Goal: Find specific page/section: Find specific page/section

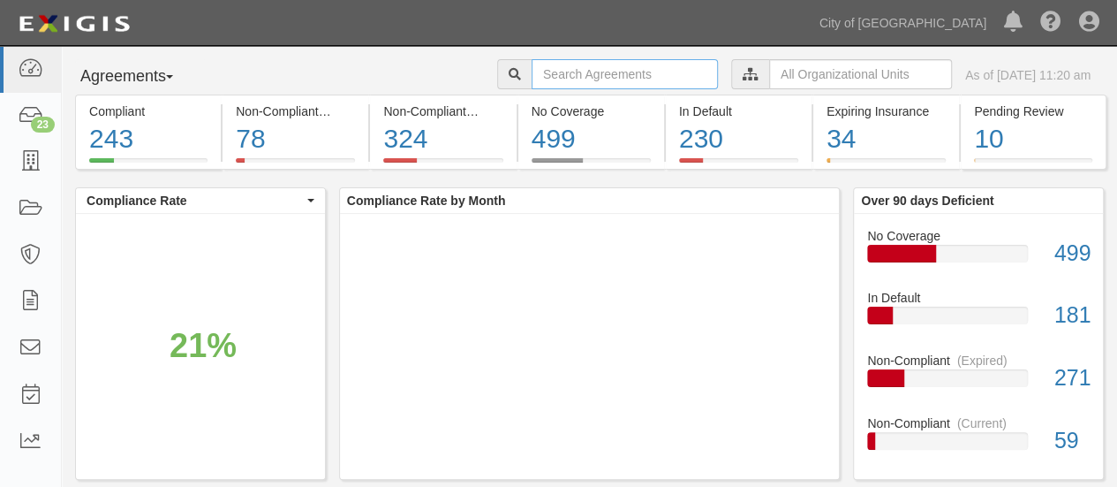
drag, startPoint x: 0, startPoint y: 0, endPoint x: 521, endPoint y: 77, distance: 526.8
click at [532, 77] on input "text" at bounding box center [625, 74] width 186 height 30
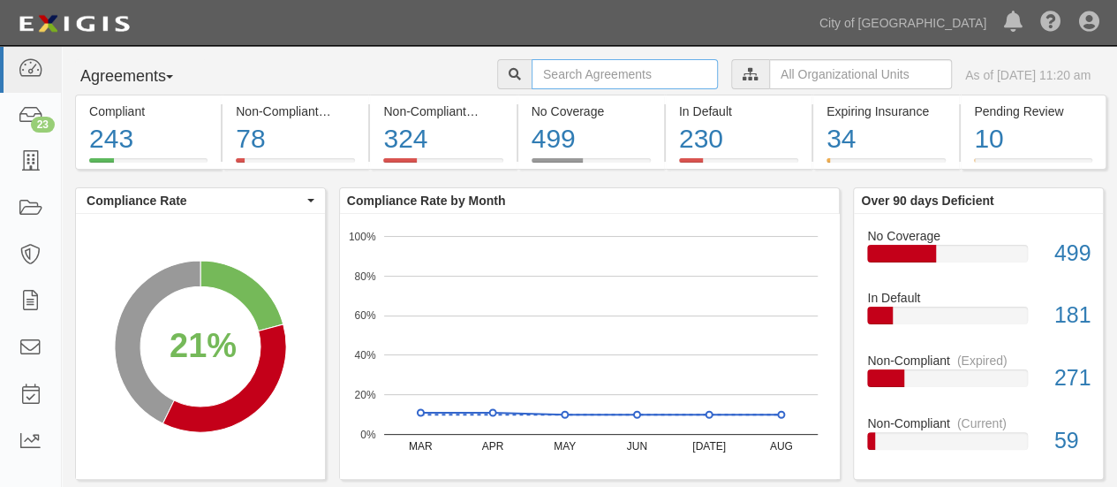
click at [532, 77] on input "text" at bounding box center [625, 74] width 186 height 30
type input "greyhound"
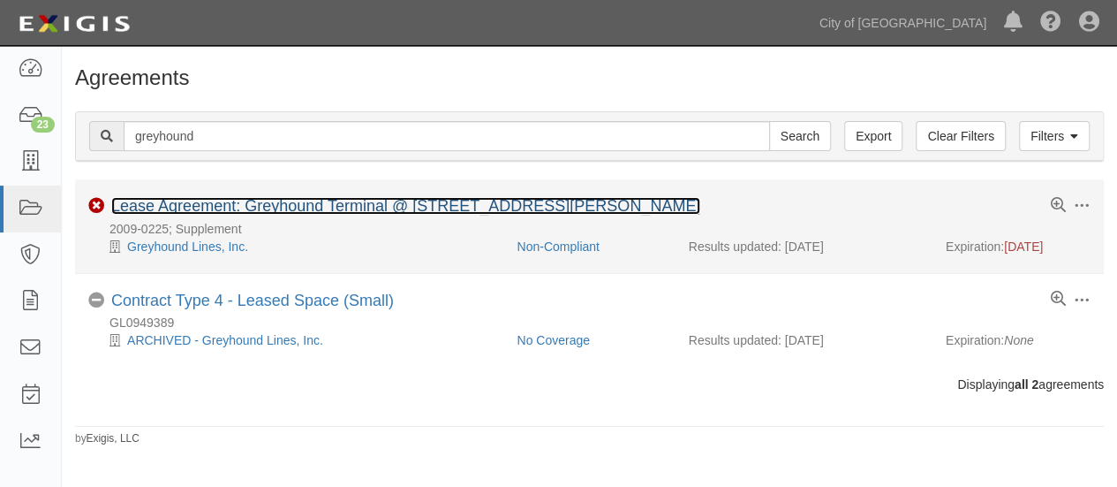
click at [272, 202] on link "Lease Agreement: Greyhound Terminal @ [STREET_ADDRESS][PERSON_NAME]" at bounding box center [405, 206] width 589 height 18
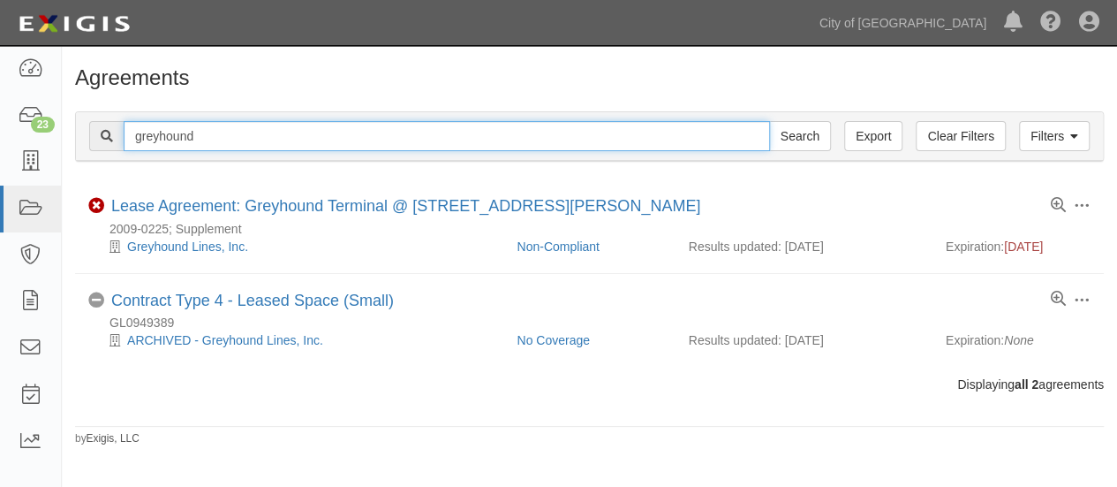
drag, startPoint x: 192, startPoint y: 132, endPoint x: 95, endPoint y: 133, distance: 96.3
click at [95, 133] on div "greyhound Search" at bounding box center [460, 136] width 742 height 30
type input "horseman"
click at [769, 121] on input "Search" at bounding box center [800, 136] width 62 height 30
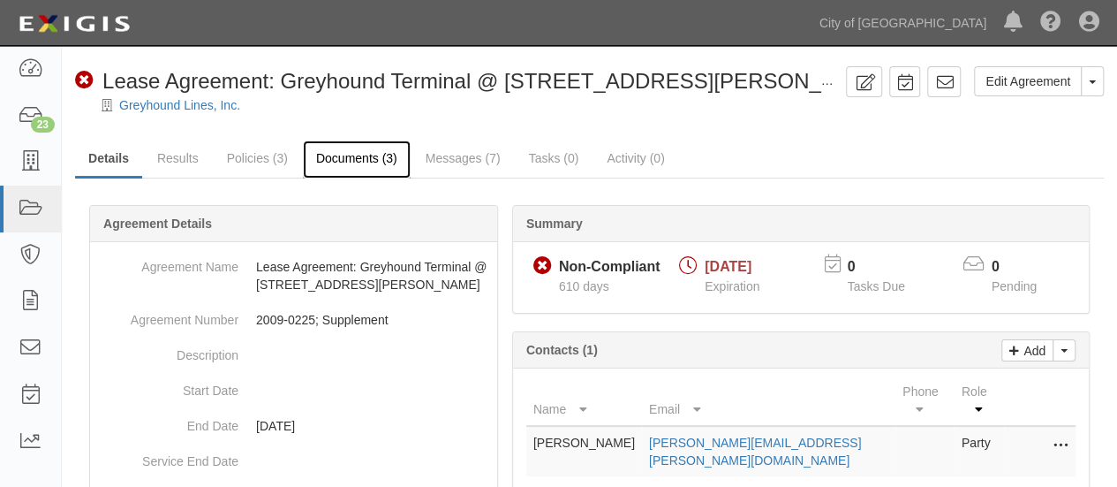
click at [364, 159] on link "Documents (3)" at bounding box center [357, 159] width 108 height 38
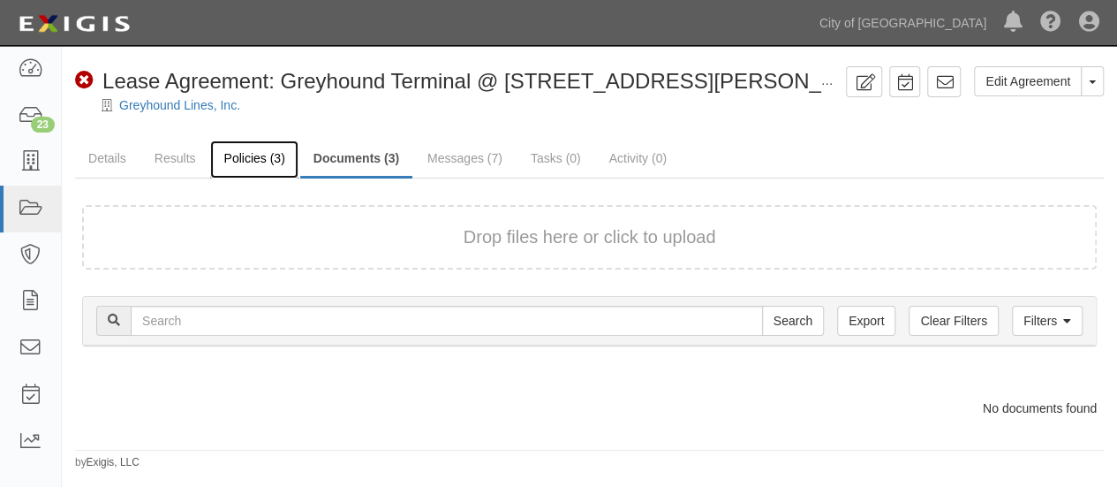
click at [247, 157] on link "Policies (3)" at bounding box center [253, 159] width 87 height 38
drag, startPoint x: 177, startPoint y: 156, endPoint x: 242, endPoint y: 208, distance: 83.0
click at [242, 208] on form "Drop files here or click to upload" at bounding box center [589, 237] width 1015 height 64
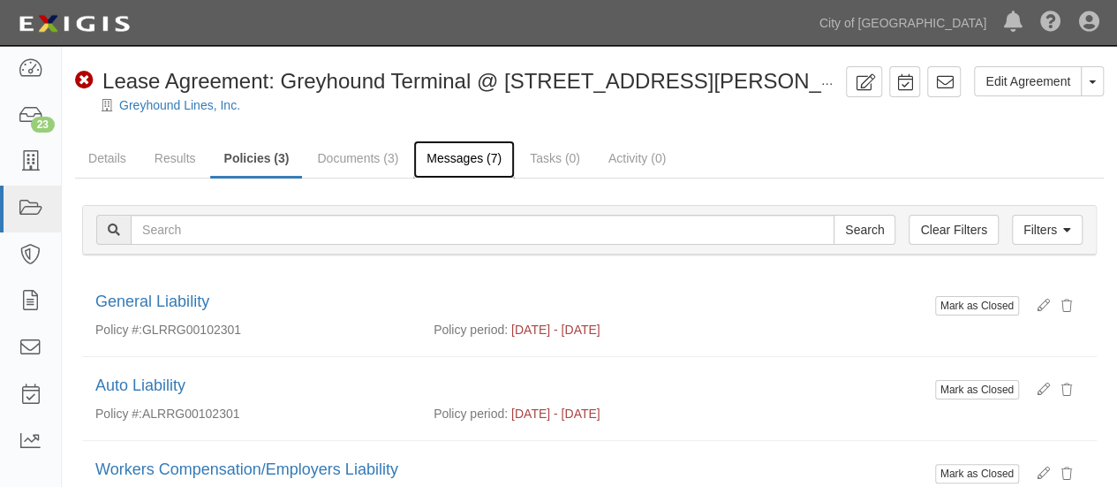
click at [467, 158] on link "Messages (7)" at bounding box center [464, 159] width 102 height 38
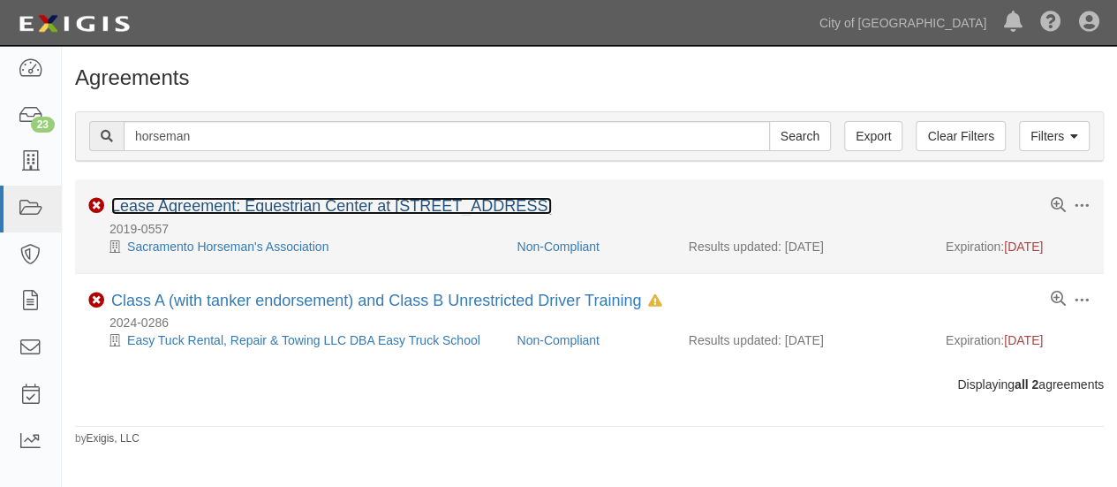
click at [220, 204] on link "Lease Agreement: Equestrian Center at [STREET_ADDRESS]" at bounding box center [331, 206] width 441 height 18
